Goal: Task Accomplishment & Management: Manage account settings

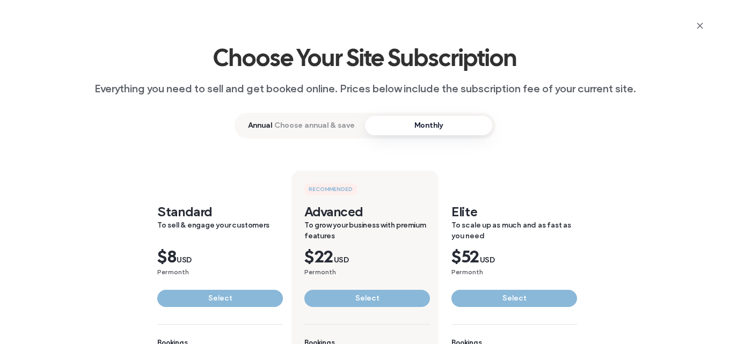
scroll to position [268, 0]
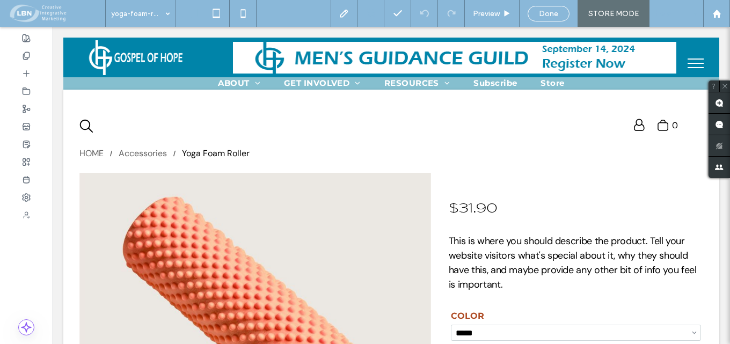
click at [683, 13] on div "Help" at bounding box center [676, 13] width 54 height 27
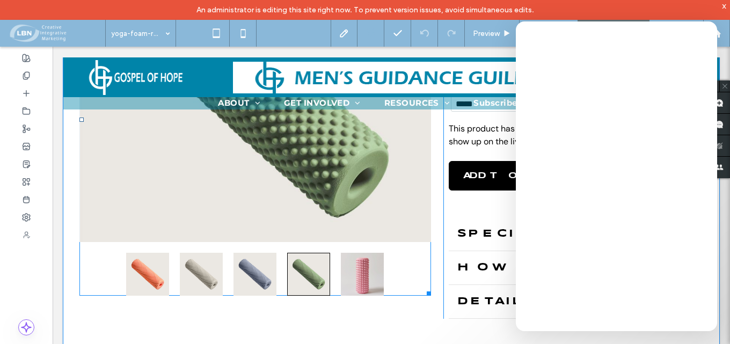
scroll to position [268, 0]
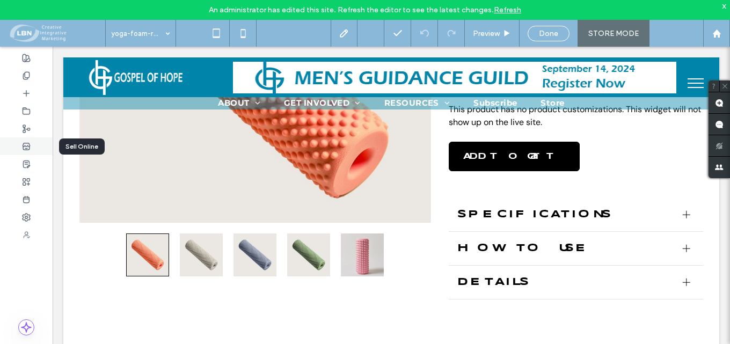
click at [24, 146] on use at bounding box center [26, 146] width 7 height 6
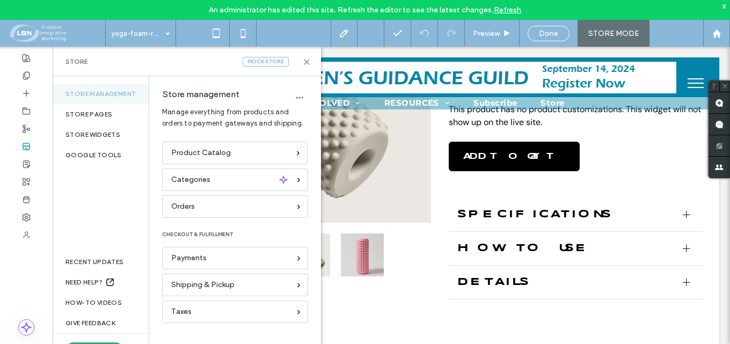
click at [265, 59] on div "Mock Store" at bounding box center [266, 62] width 46 height 10
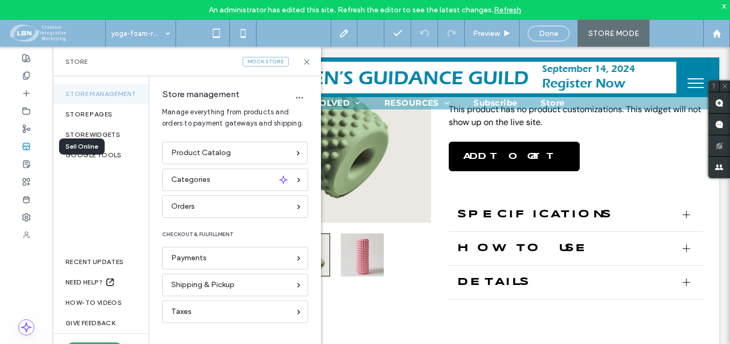
click at [28, 144] on icon at bounding box center [26, 146] width 9 height 9
click at [305, 62] on icon at bounding box center [307, 62] width 8 height 8
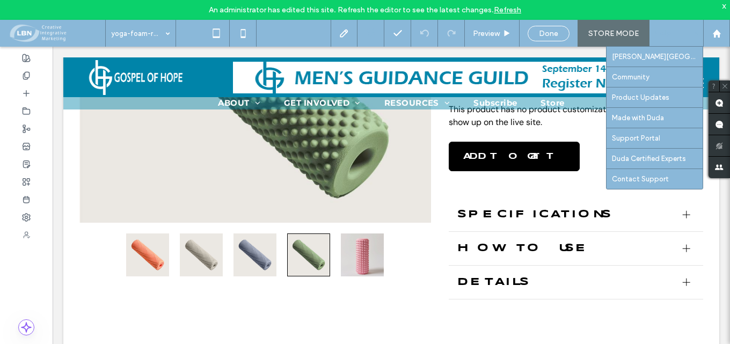
click at [695, 34] on div "Help" at bounding box center [676, 33] width 54 height 27
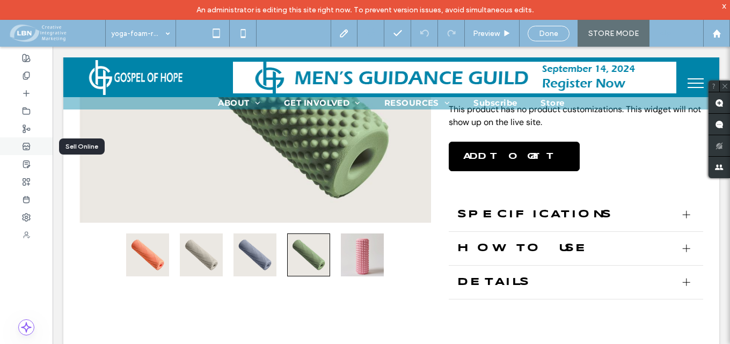
click at [24, 144] on icon at bounding box center [26, 146] width 9 height 9
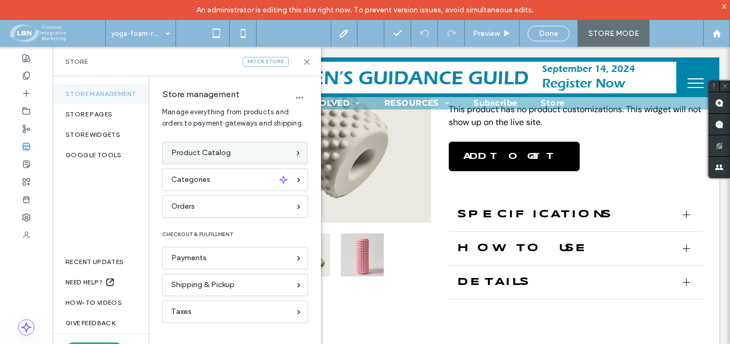
click at [217, 153] on span "Product Catalog" at bounding box center [201, 153] width 60 height 12
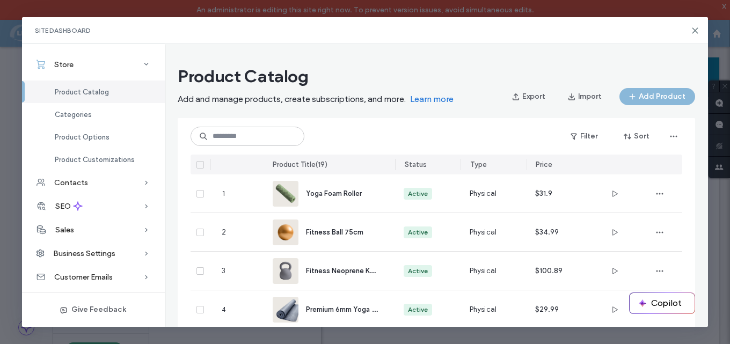
click at [693, 30] on icon at bounding box center [695, 30] width 9 height 9
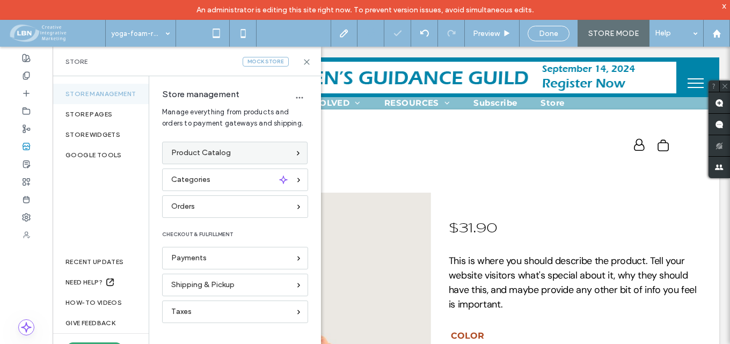
scroll to position [0, 0]
click at [199, 151] on span "Product Catalog" at bounding box center [201, 153] width 60 height 12
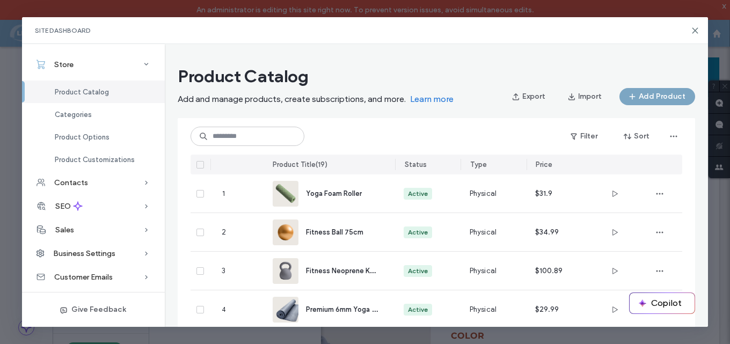
click at [660, 96] on button "Add Product" at bounding box center [657, 96] width 76 height 17
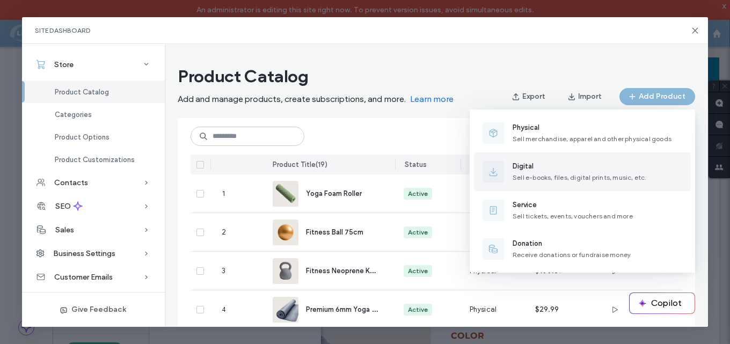
click at [523, 164] on span "Digital" at bounding box center [580, 166] width 134 height 11
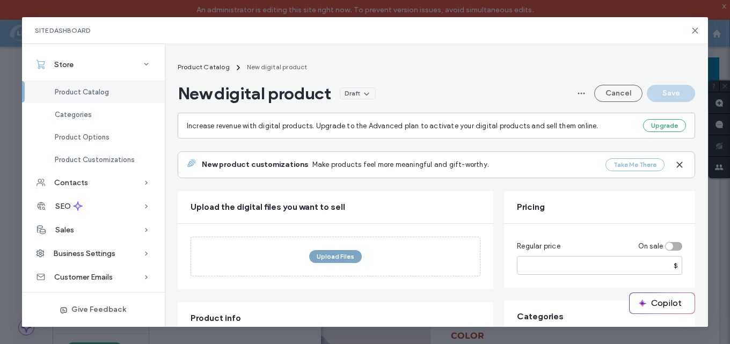
click at [338, 254] on button "Upload Files" at bounding box center [335, 256] width 53 height 13
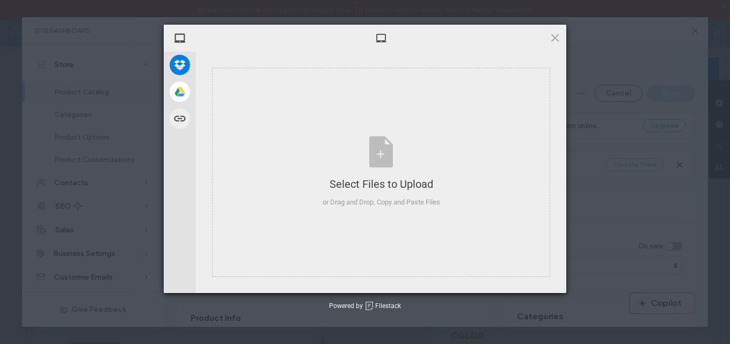
click at [558, 34] on span at bounding box center [555, 38] width 12 height 12
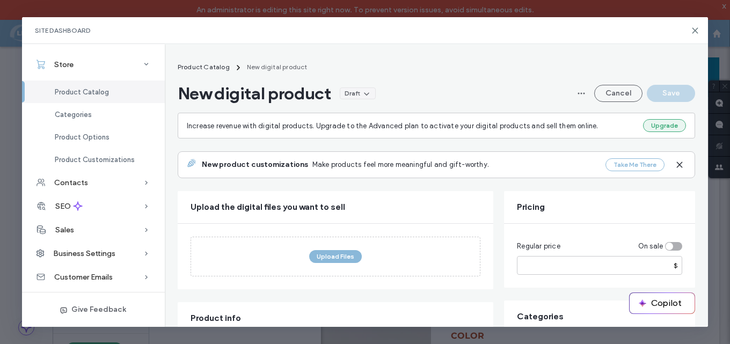
click at [673, 120] on button "Upgrade" at bounding box center [664, 125] width 43 height 13
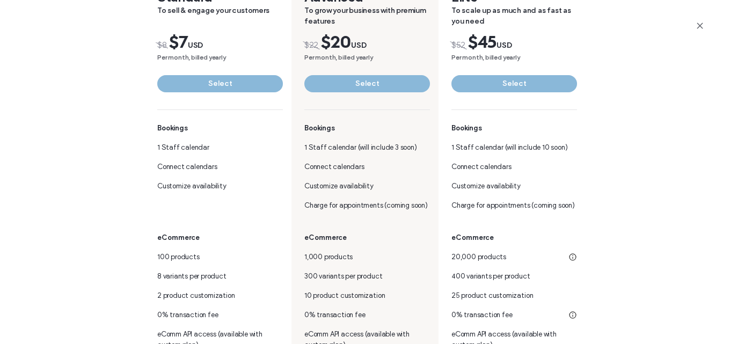
scroll to position [161, 0]
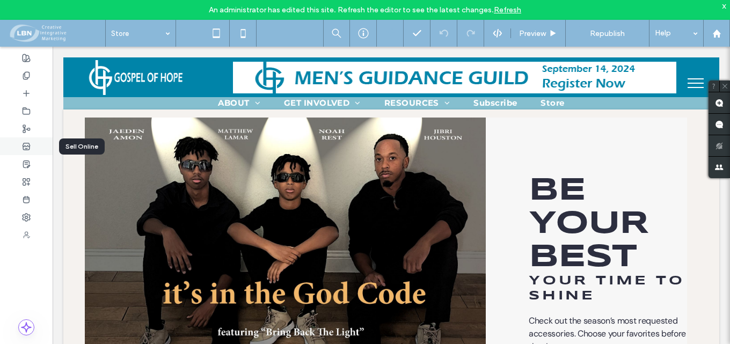
click at [26, 145] on icon at bounding box center [26, 146] width 9 height 9
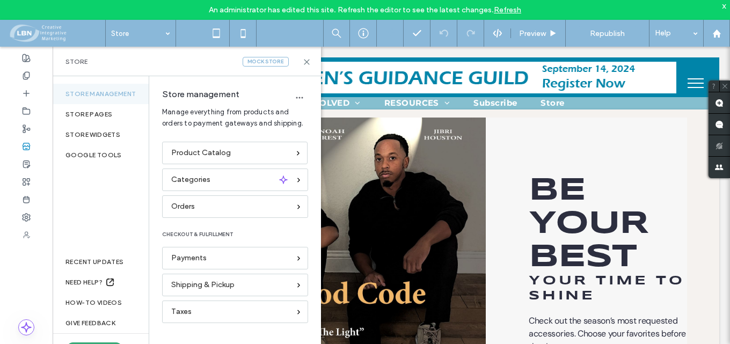
click at [727, 6] on div "An administrator has edited this site. Refresh the editor to see the latest cha…" at bounding box center [365, 10] width 730 height 20
click at [726, 5] on div "x" at bounding box center [724, 5] width 5 height 9
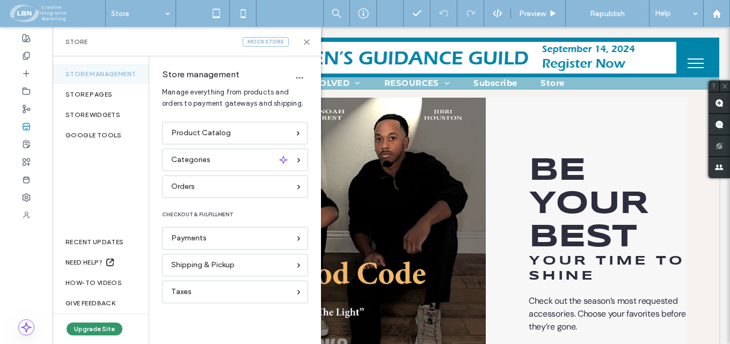
click at [115, 327] on button "Upgrade Site" at bounding box center [95, 329] width 56 height 13
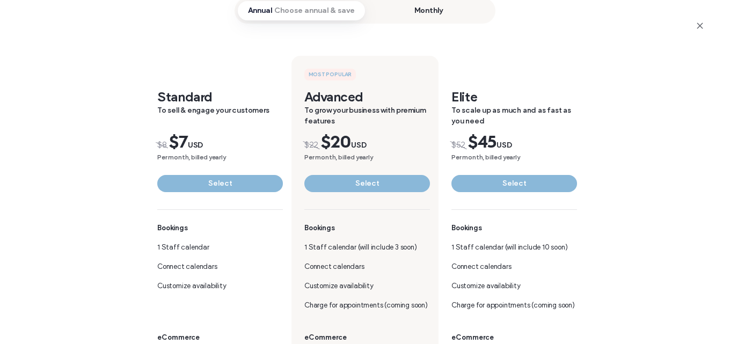
scroll to position [107, 0]
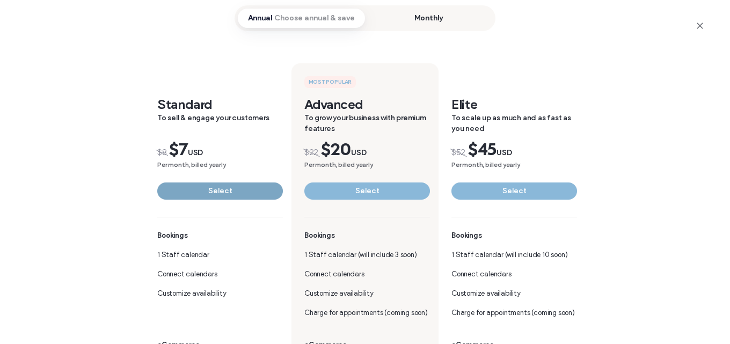
click at [222, 189] on button "Select" at bounding box center [220, 190] width 126 height 17
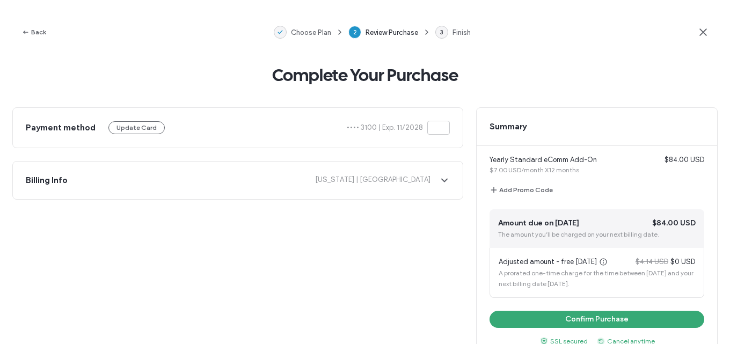
scroll to position [54, 0]
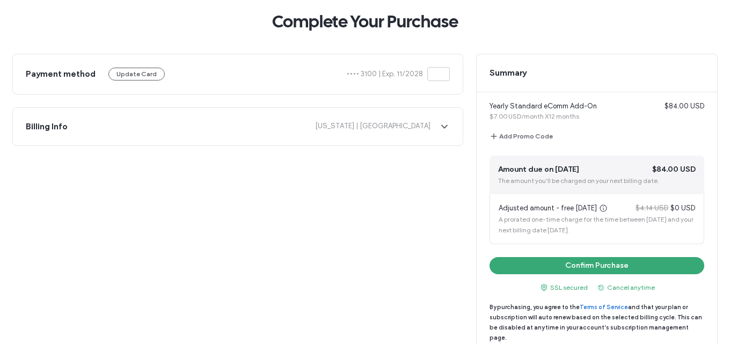
click at [440, 72] on icon at bounding box center [438, 74] width 17 height 9
click at [440, 73] on icon at bounding box center [438, 74] width 17 height 9
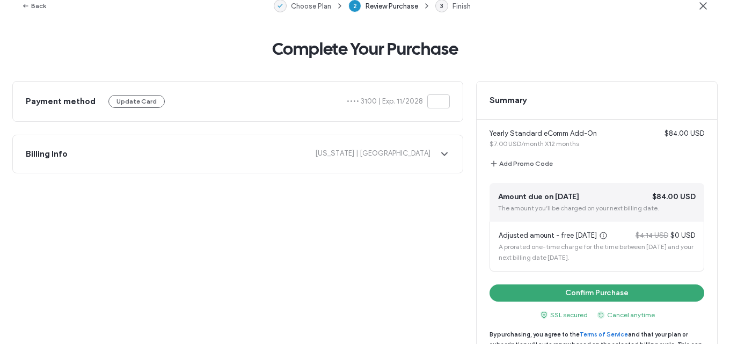
scroll to position [0, 0]
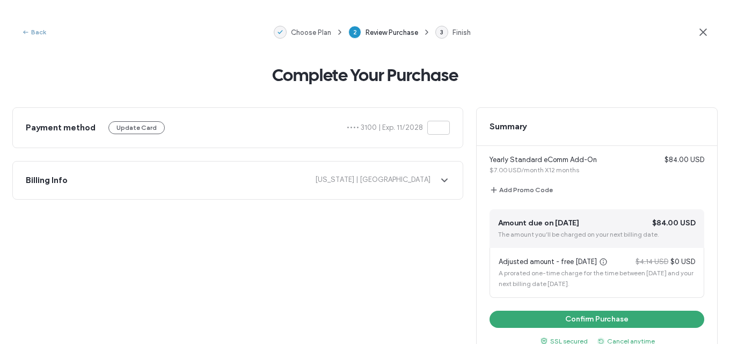
click at [43, 27] on button "Back" at bounding box center [33, 32] width 25 height 13
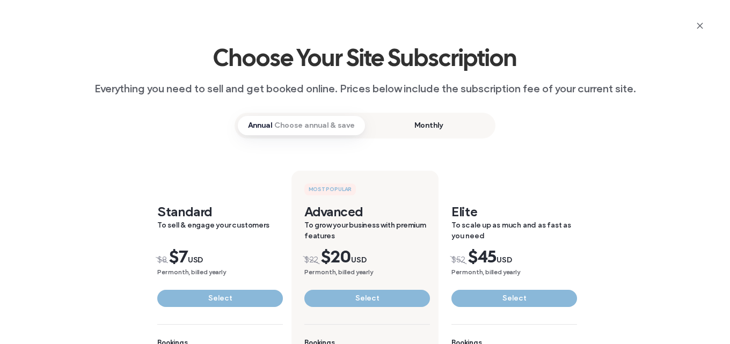
drag, startPoint x: 427, startPoint y: 120, endPoint x: 445, endPoint y: 126, distance: 19.0
click at [428, 120] on span "Monthly" at bounding box center [428, 125] width 127 height 19
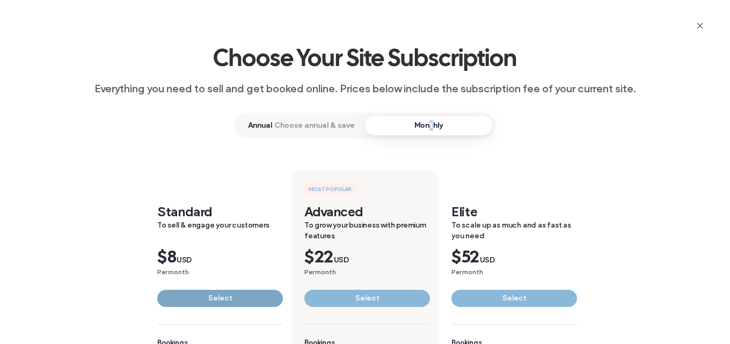
click at [209, 293] on button "Select" at bounding box center [220, 298] width 126 height 17
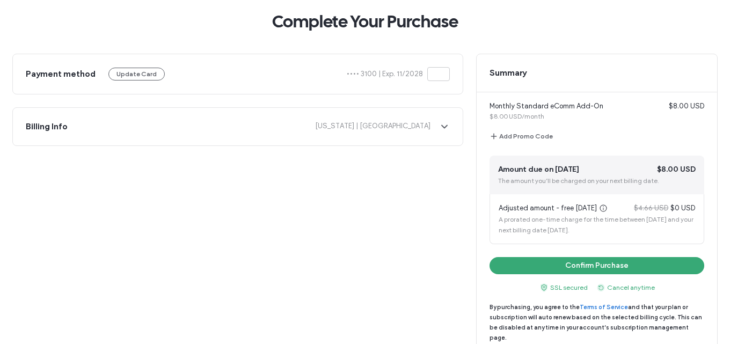
scroll to position [55, 0]
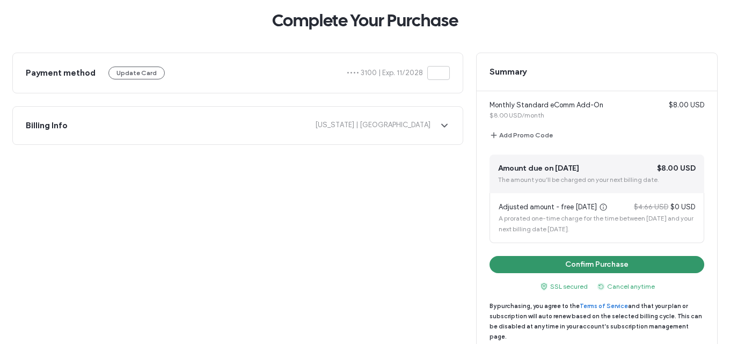
click at [608, 263] on button "Confirm Purchase" at bounding box center [597, 264] width 215 height 17
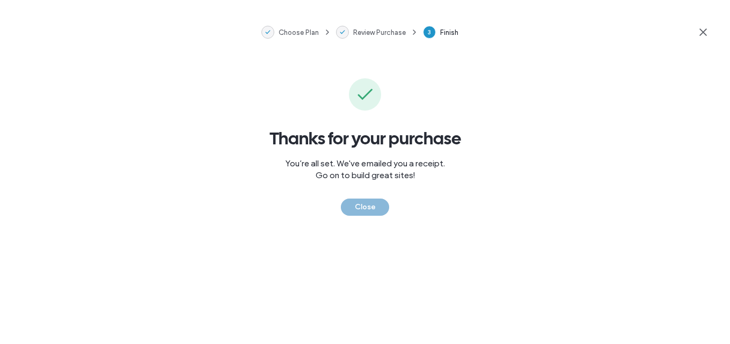
scroll to position [0, 0]
click at [371, 206] on button "Close" at bounding box center [365, 207] width 48 height 17
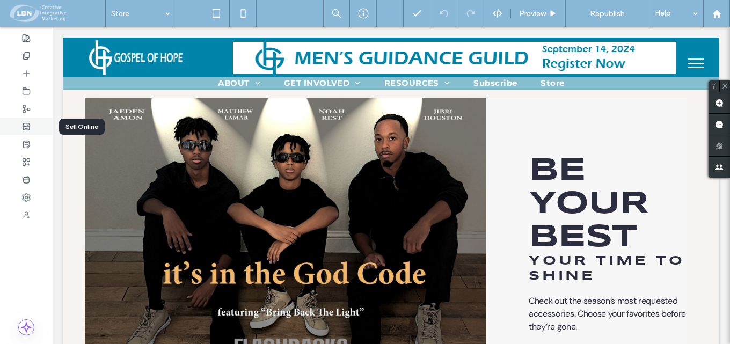
click at [26, 125] on icon at bounding box center [26, 126] width 9 height 9
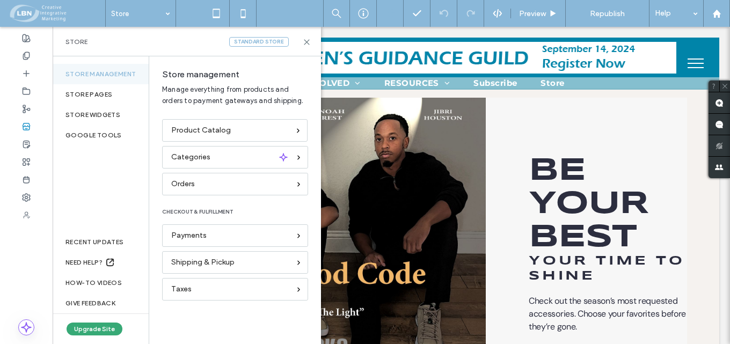
click at [73, 40] on span "Store" at bounding box center [76, 42] width 22 height 9
click at [228, 129] on span "Product Catalog" at bounding box center [201, 131] width 60 height 12
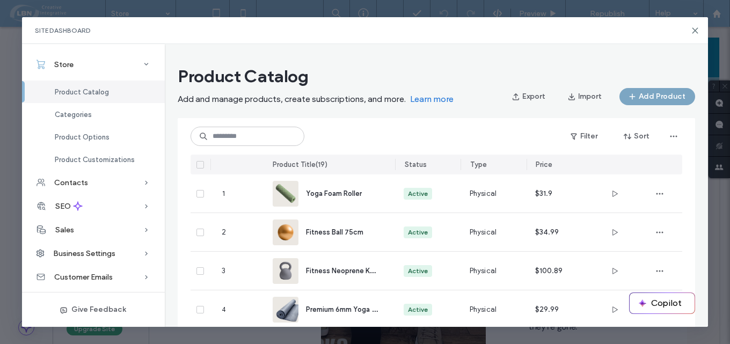
drag, startPoint x: 653, startPoint y: 94, endPoint x: 647, endPoint y: 101, distance: 8.4
click at [652, 96] on button "Add Product" at bounding box center [657, 96] width 76 height 17
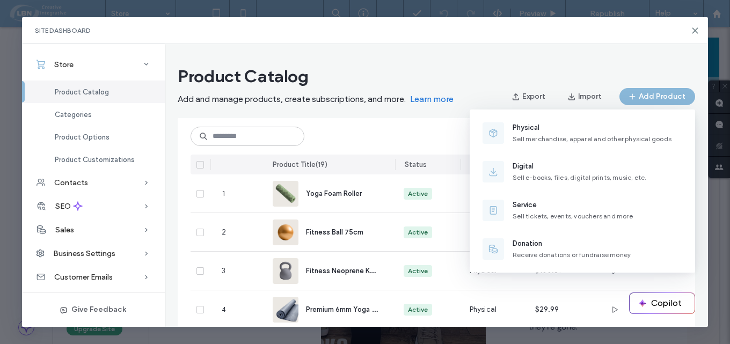
click at [526, 167] on span "Digital" at bounding box center [580, 166] width 134 height 11
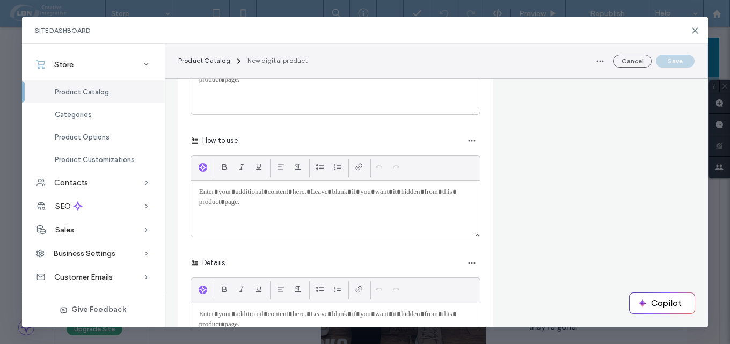
scroll to position [660, 0]
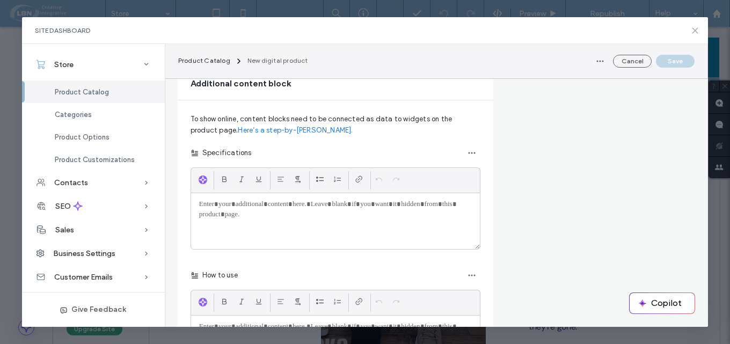
click at [697, 31] on icon at bounding box center [695, 30] width 9 height 9
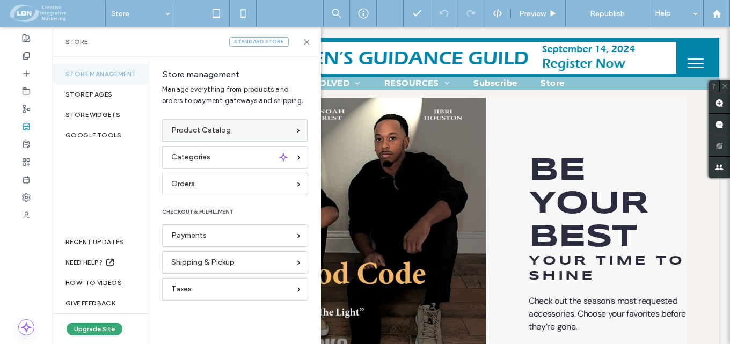
scroll to position [0, 0]
drag, startPoint x: 258, startPoint y: 15, endPoint x: 308, endPoint y: 38, distance: 55.0
click at [308, 38] on icon at bounding box center [307, 42] width 8 height 8
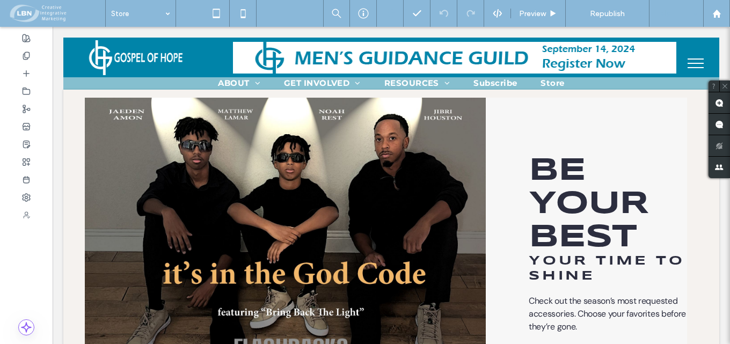
drag, startPoint x: 671, startPoint y: 14, endPoint x: 672, endPoint y: 20, distance: 6.0
click at [670, 14] on div "Help" at bounding box center [676, 13] width 54 height 27
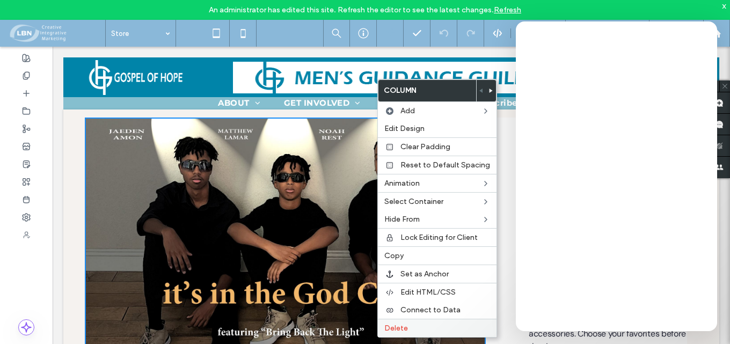
click at [448, 337] on div "Column Add Edit Design Clear Padding Reset to Default Spacing Animation Select …" at bounding box center [437, 208] width 120 height 259
click at [445, 341] on div "Click To Paste" at bounding box center [285, 278] width 401 height 320
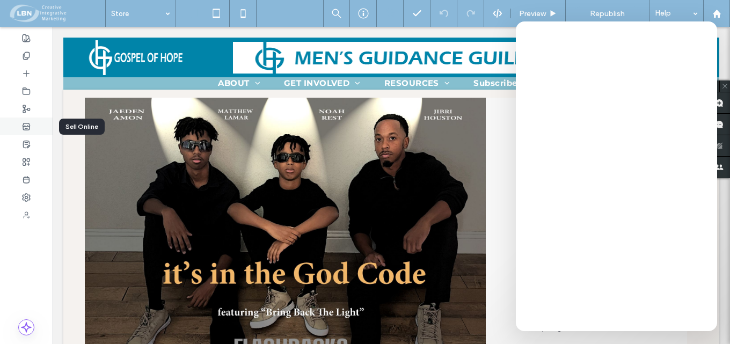
click at [29, 124] on use at bounding box center [26, 126] width 7 height 6
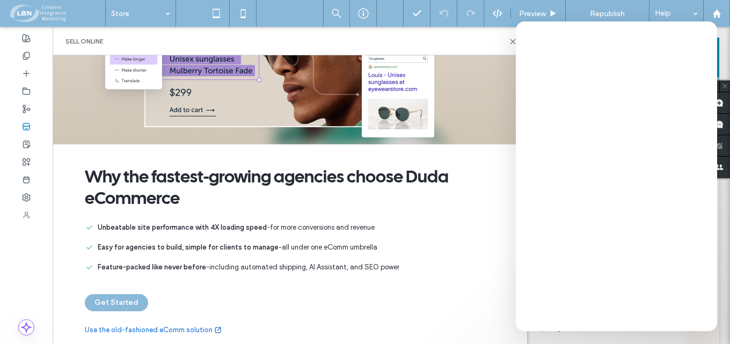
scroll to position [86, 0]
click at [166, 325] on link "Use the old-fashioned eComm solution" at bounding box center [153, 330] width 137 height 11
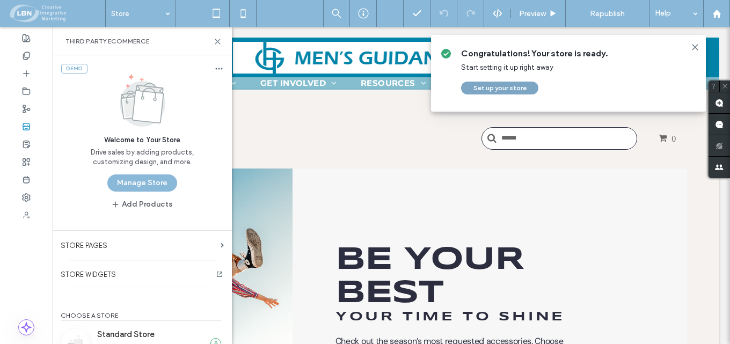
click at [496, 90] on button "Set up your store" at bounding box center [499, 88] width 77 height 13
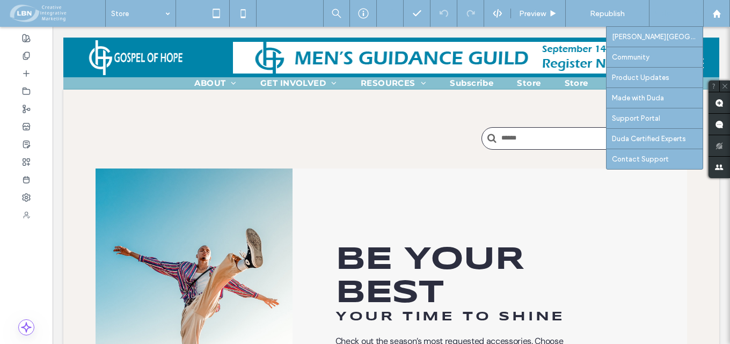
click at [668, 11] on div "Help" at bounding box center [676, 13] width 54 height 27
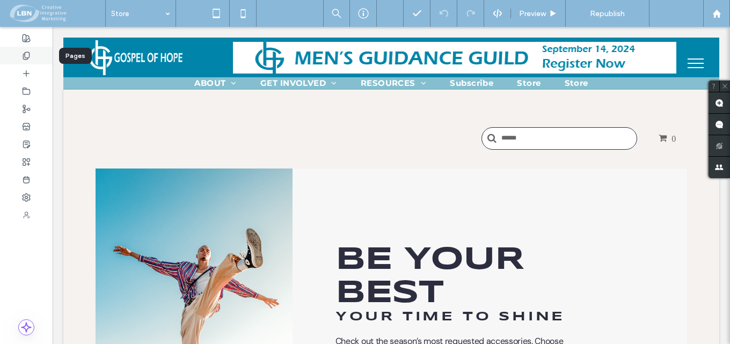
click at [26, 55] on icon at bounding box center [26, 56] width 9 height 9
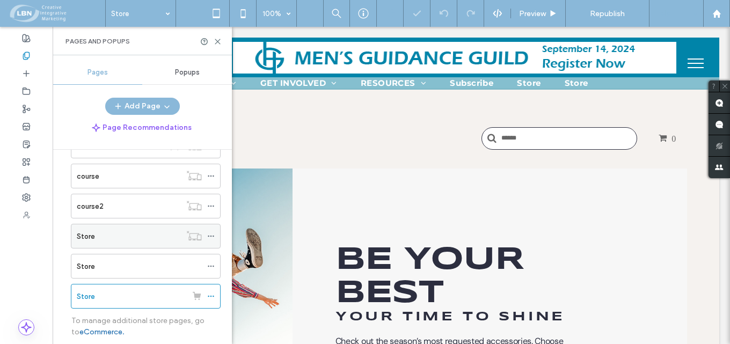
scroll to position [268, 0]
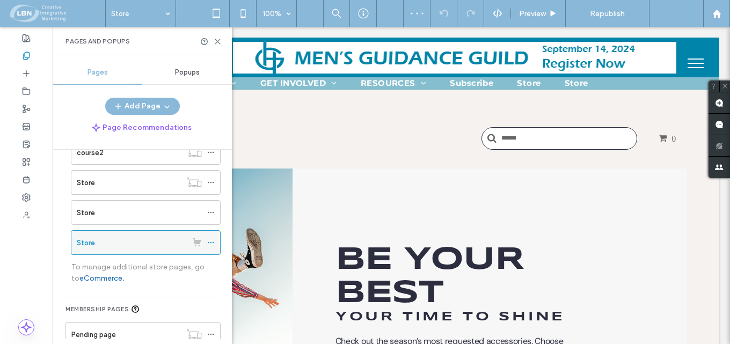
click at [115, 242] on div "Store" at bounding box center [132, 242] width 110 height 11
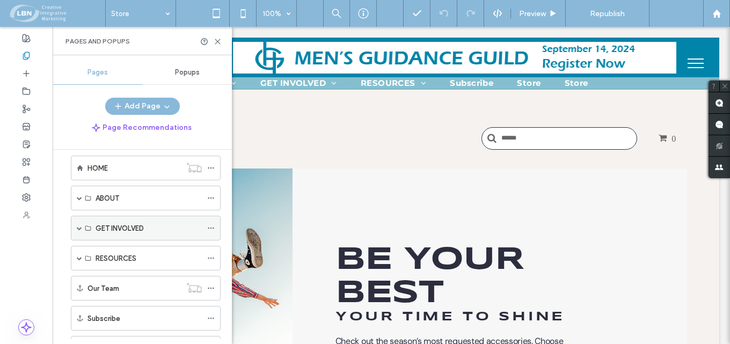
scroll to position [0, 0]
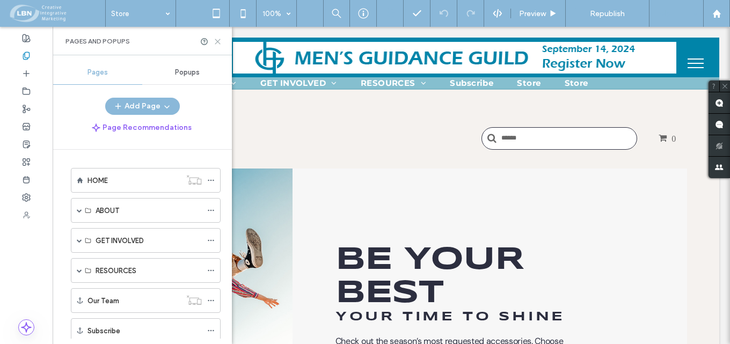
click at [217, 43] on icon at bounding box center [218, 42] width 8 height 8
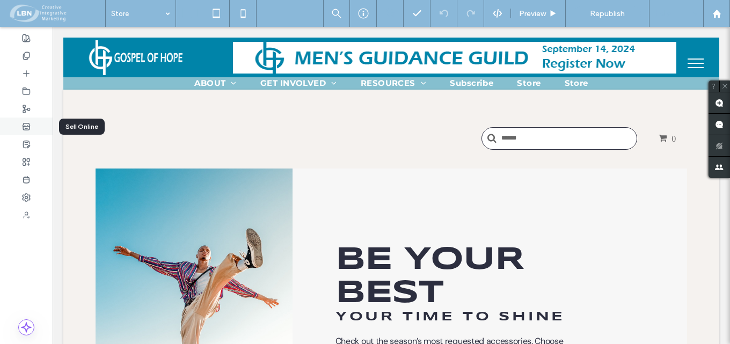
click at [26, 126] on icon at bounding box center [26, 126] width 9 height 9
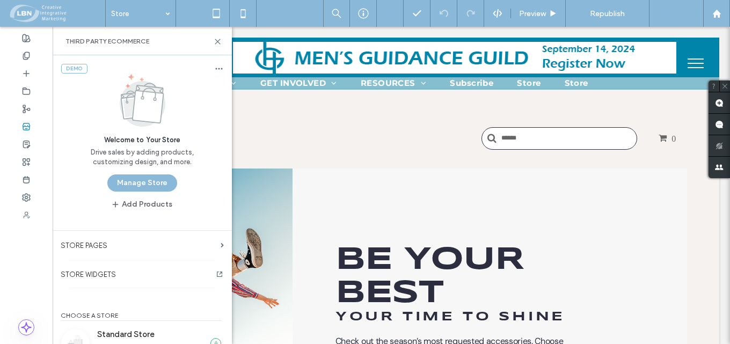
drag, startPoint x: 674, startPoint y: 12, endPoint x: 669, endPoint y: 20, distance: 9.7
click at [674, 12] on div "Help" at bounding box center [676, 13] width 54 height 27
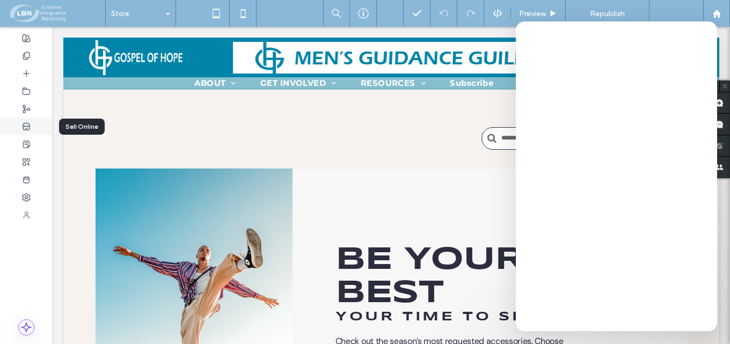
click at [25, 128] on use at bounding box center [26, 126] width 7 height 6
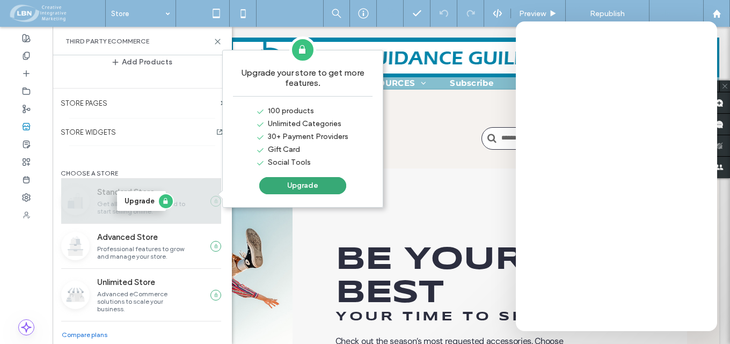
scroll to position [161, 0]
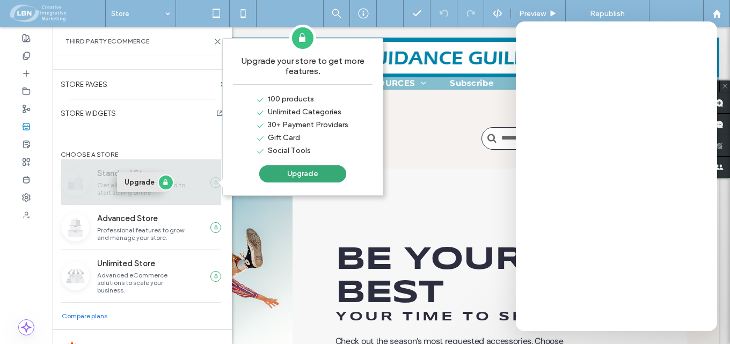
drag, startPoint x: 133, startPoint y: 183, endPoint x: 134, endPoint y: 191, distance: 7.5
click at [133, 182] on button "Upgrade" at bounding box center [141, 182] width 49 height 20
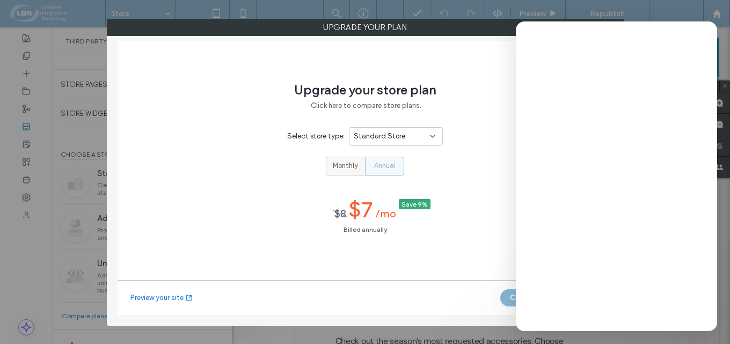
click at [346, 163] on span "Monthly" at bounding box center [345, 165] width 25 height 11
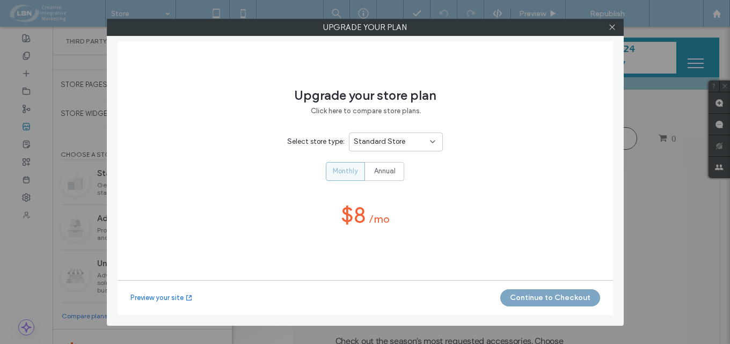
click at [552, 297] on button "Continue to Checkout" at bounding box center [550, 297] width 100 height 17
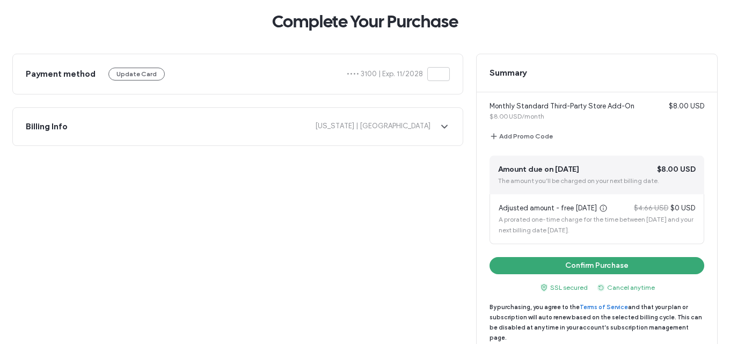
scroll to position [55, 0]
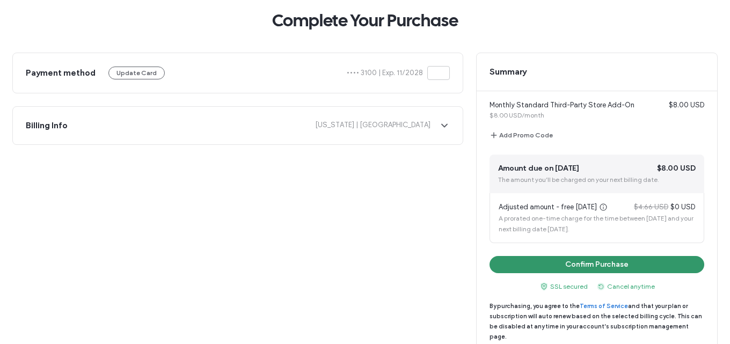
click at [585, 264] on button "Confirm Purchase" at bounding box center [597, 264] width 215 height 17
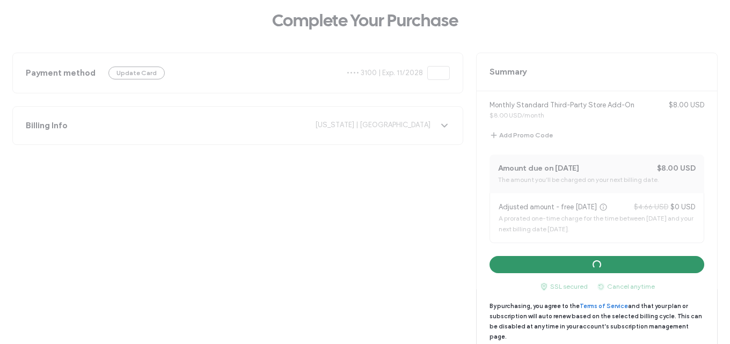
scroll to position [0, 0]
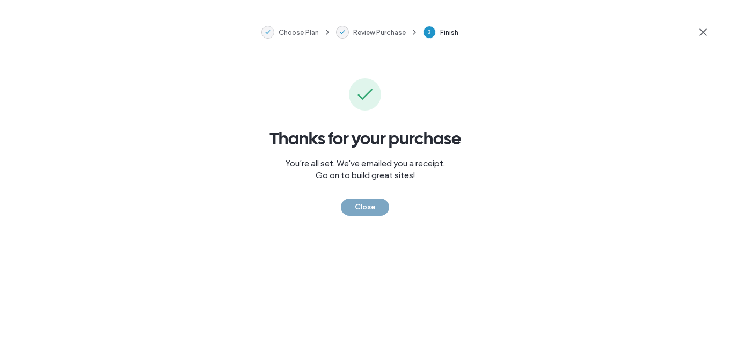
click at [379, 205] on button "Close" at bounding box center [365, 207] width 48 height 17
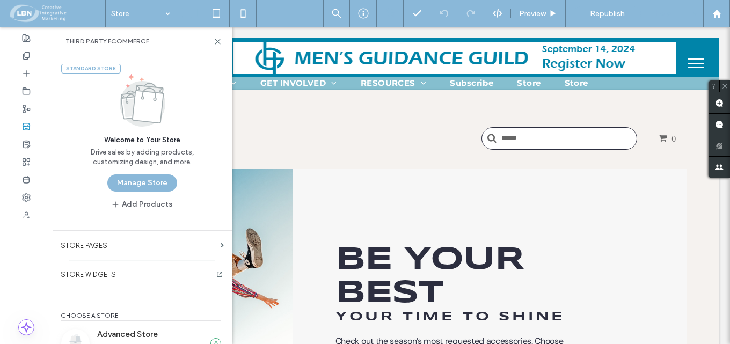
click at [148, 182] on button "Manage Store" at bounding box center [142, 182] width 70 height 17
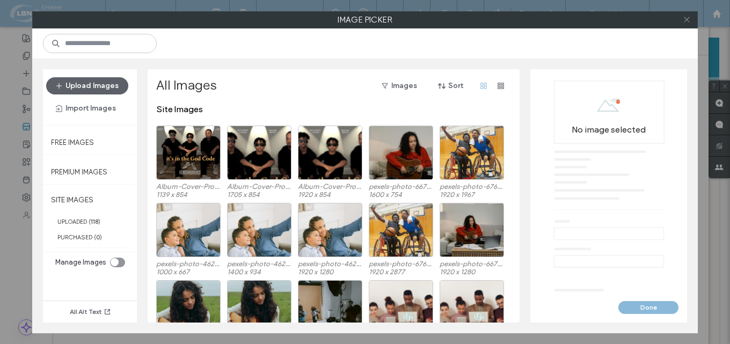
click at [687, 19] on icon at bounding box center [687, 20] width 8 height 8
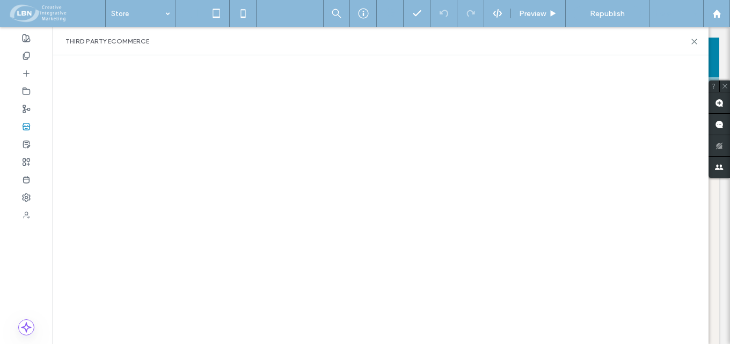
click at [682, 12] on div "Help" at bounding box center [676, 13] width 54 height 27
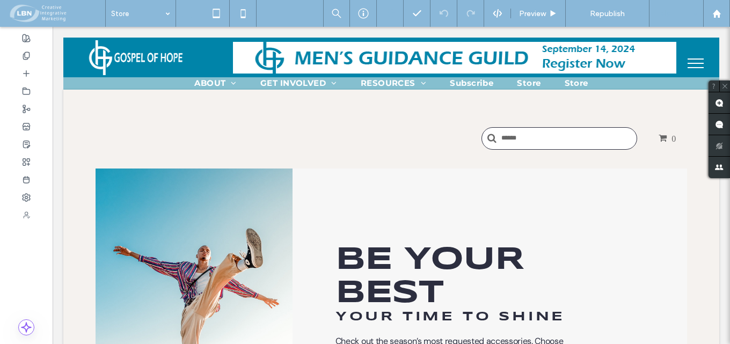
click at [671, 13] on div "Help" at bounding box center [676, 13] width 54 height 27
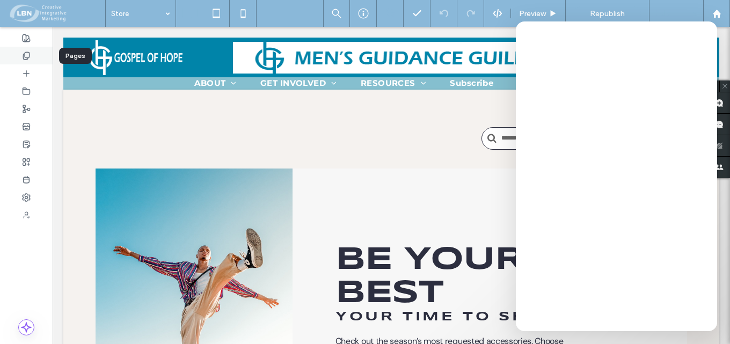
click at [23, 56] on icon at bounding box center [26, 56] width 9 height 9
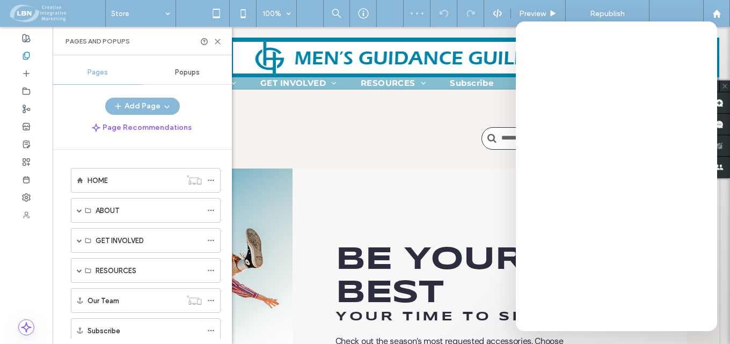
click at [107, 177] on label "HOME" at bounding box center [97, 180] width 20 height 19
click at [217, 40] on use at bounding box center [217, 41] width 5 height 5
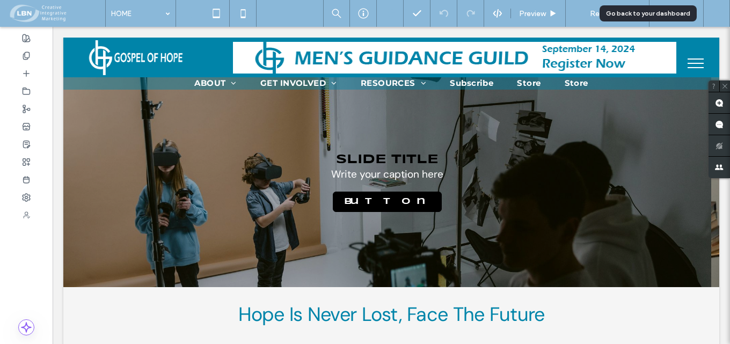
click at [716, 12] on use at bounding box center [716, 13] width 8 height 8
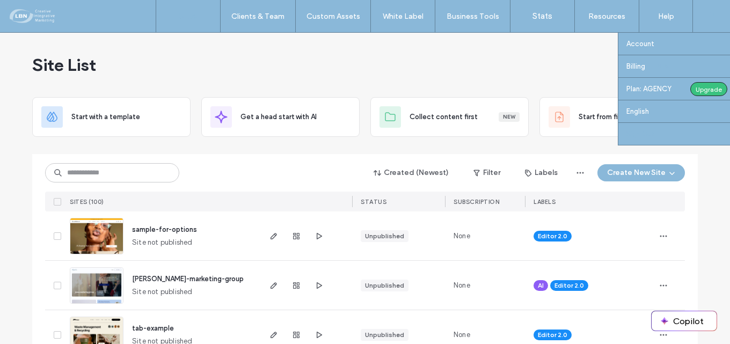
click at [650, 132] on label "Sign Out" at bounding box center [640, 134] width 28 height 8
